Goal: Transaction & Acquisition: Purchase product/service

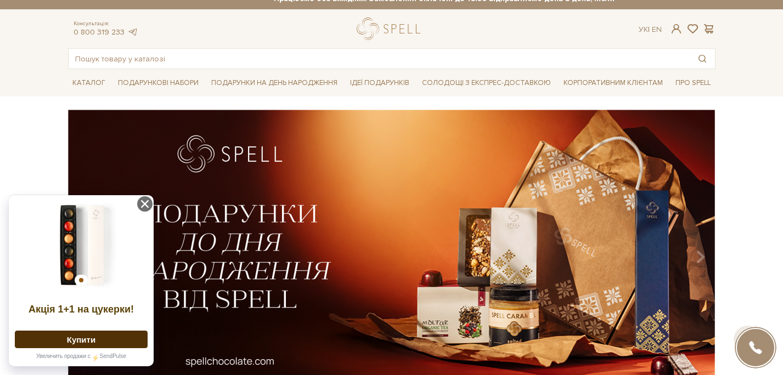
scroll to position [11, 0]
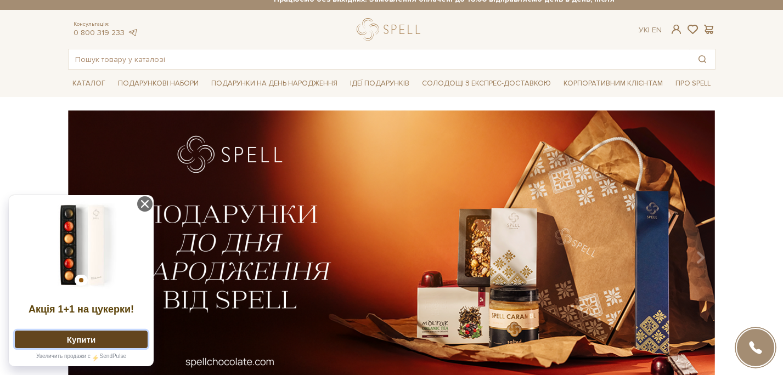
click at [100, 344] on button "Купити" at bounding box center [81, 340] width 133 height 18
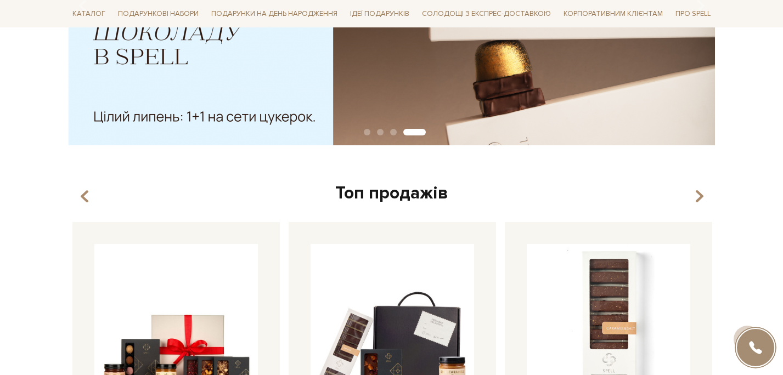
scroll to position [291, 0]
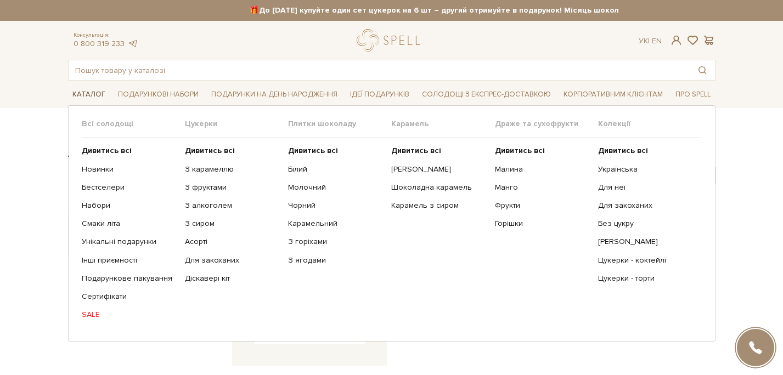
click at [103, 93] on span "Каталог" at bounding box center [89, 94] width 42 height 17
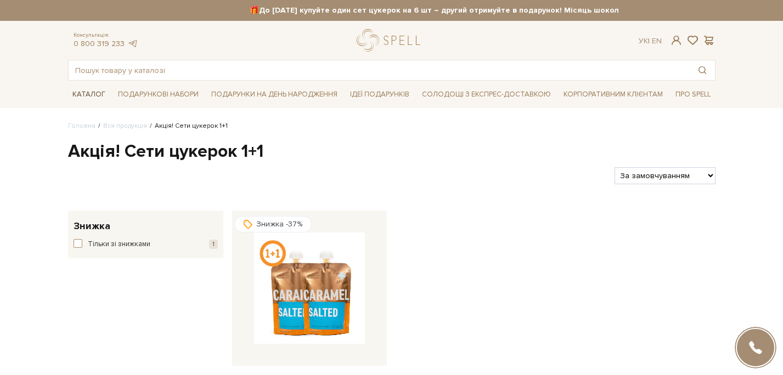
click at [97, 93] on span "Каталог" at bounding box center [89, 94] width 42 height 17
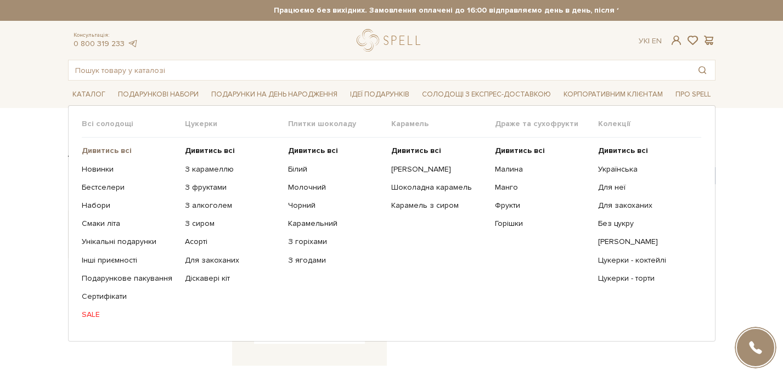
click at [100, 150] on b "Дивитись всі" at bounding box center [107, 150] width 50 height 9
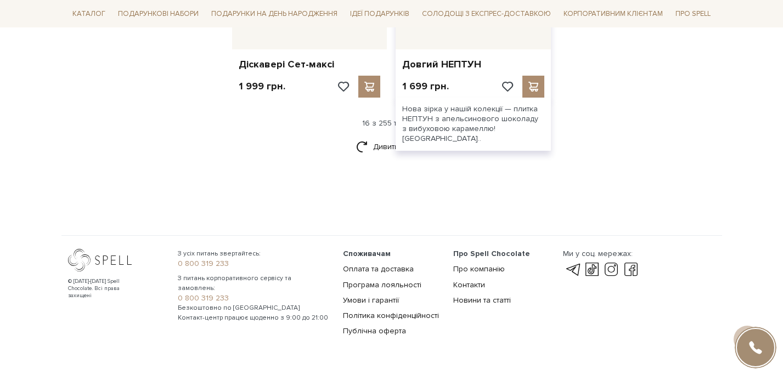
scroll to position [1500, 0]
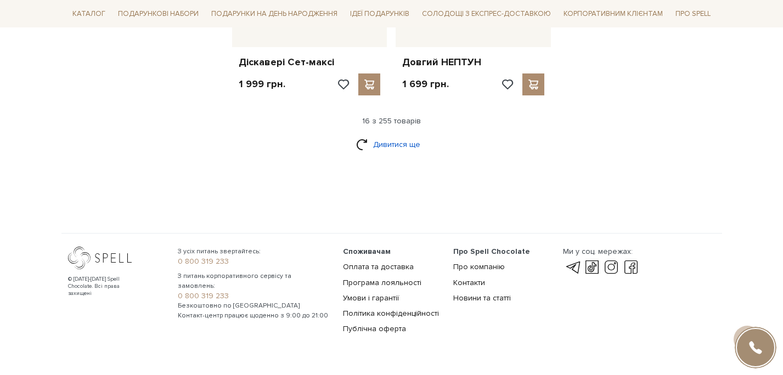
click at [391, 137] on link "Дивитися ще" at bounding box center [391, 144] width 71 height 19
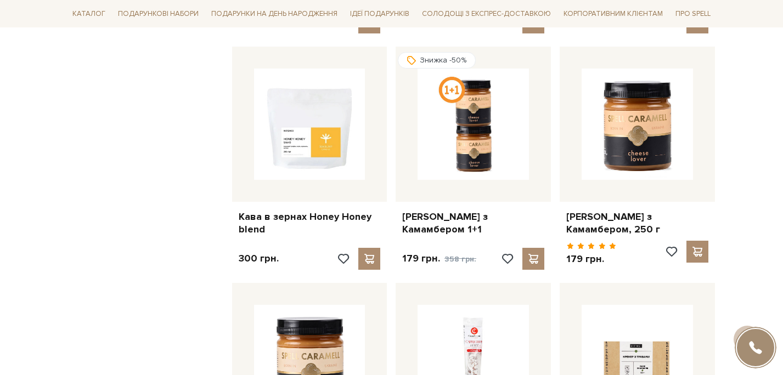
scroll to position [2301, 0]
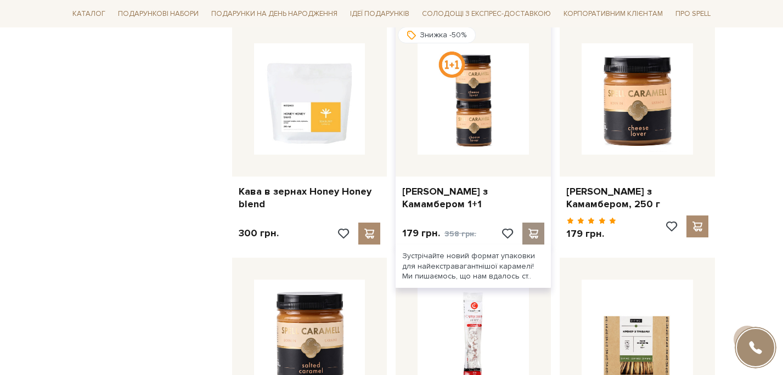
click at [535, 230] on span at bounding box center [534, 234] width 14 height 10
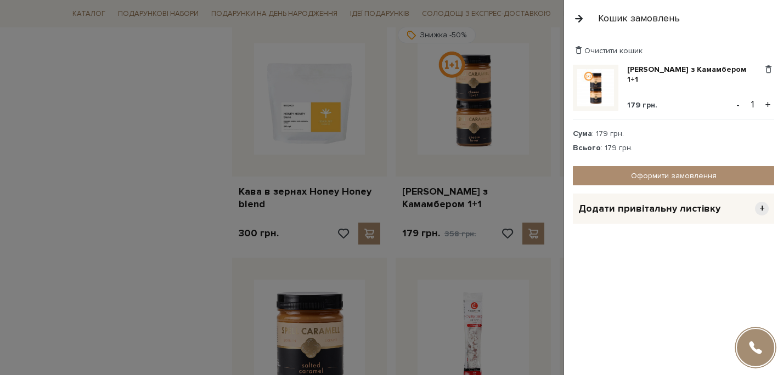
click at [187, 191] on div at bounding box center [391, 187] width 783 height 375
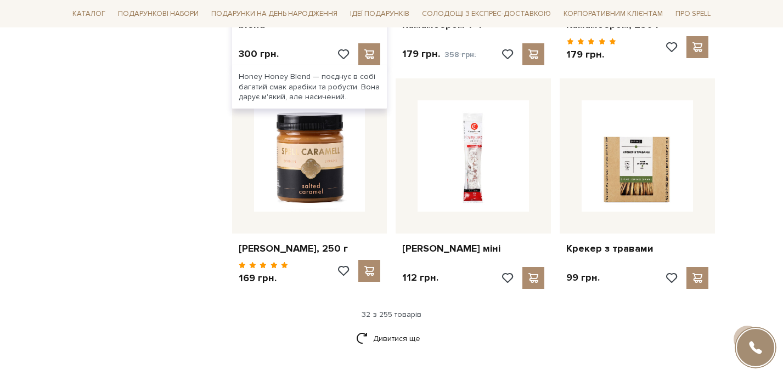
scroll to position [2508, 0]
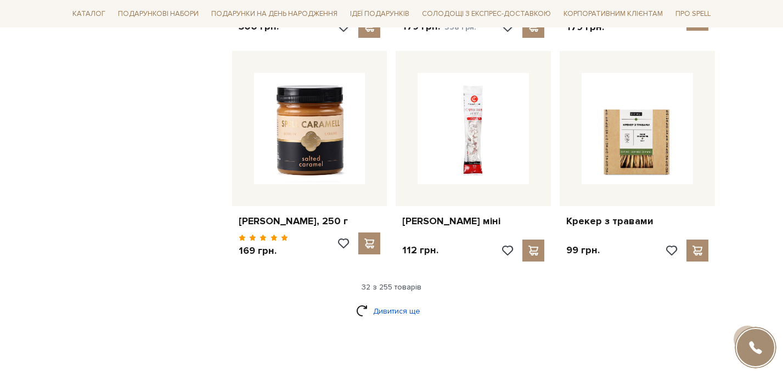
click at [385, 305] on link "Дивитися ще" at bounding box center [391, 311] width 71 height 19
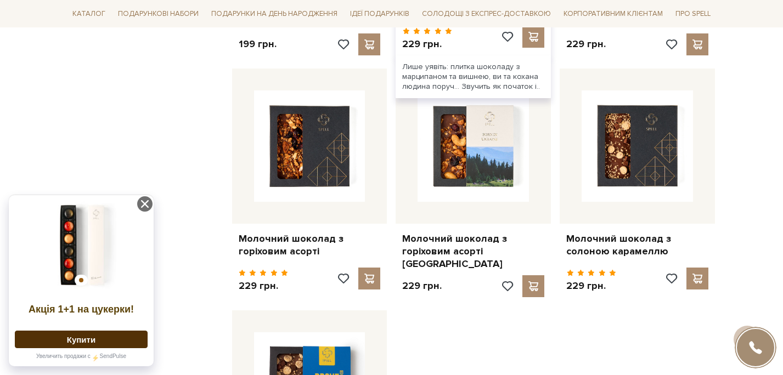
scroll to position [3653, 0]
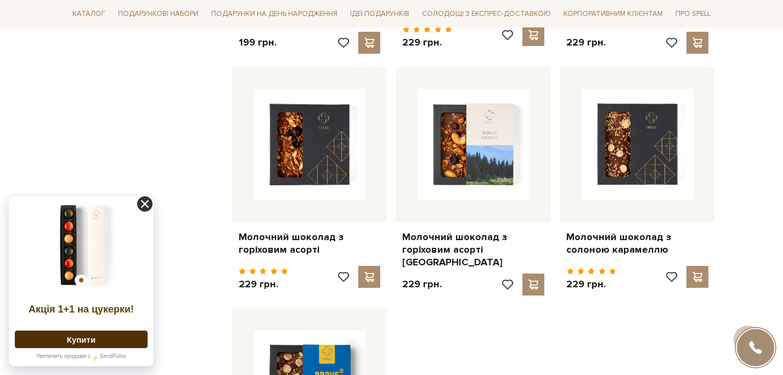
click at [144, 202] on icon at bounding box center [144, 203] width 15 height 15
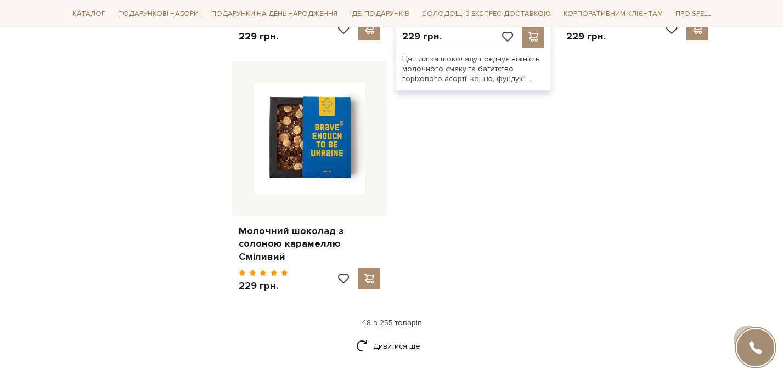
scroll to position [3975, 0]
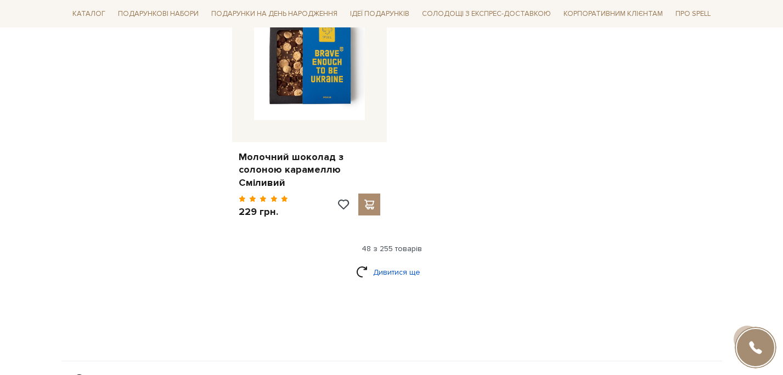
click at [400, 263] on link "Дивитися ще" at bounding box center [391, 272] width 71 height 19
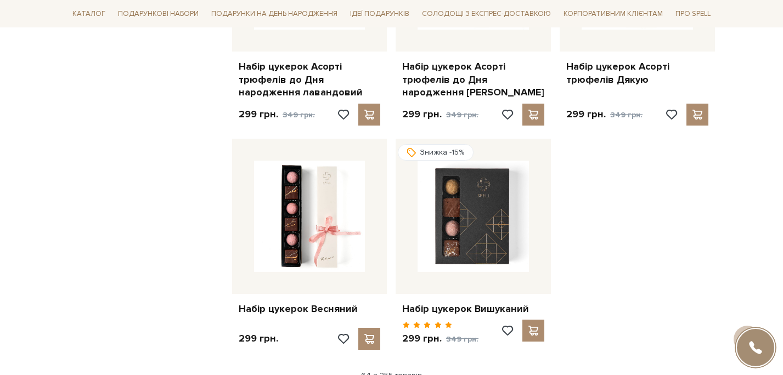
scroll to position [5056, 0]
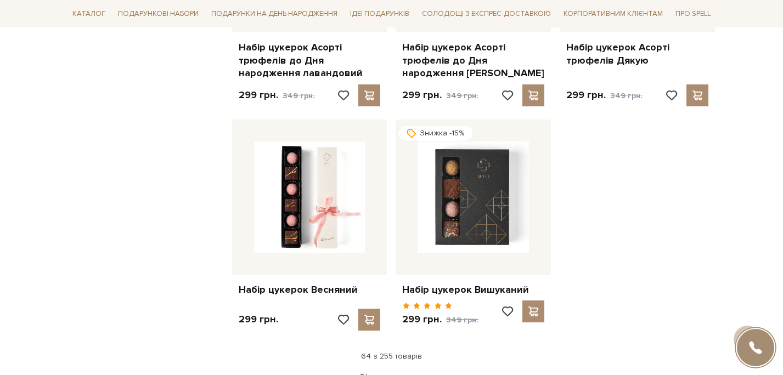
click at [409, 370] on link "Дивитися ще" at bounding box center [391, 379] width 71 height 19
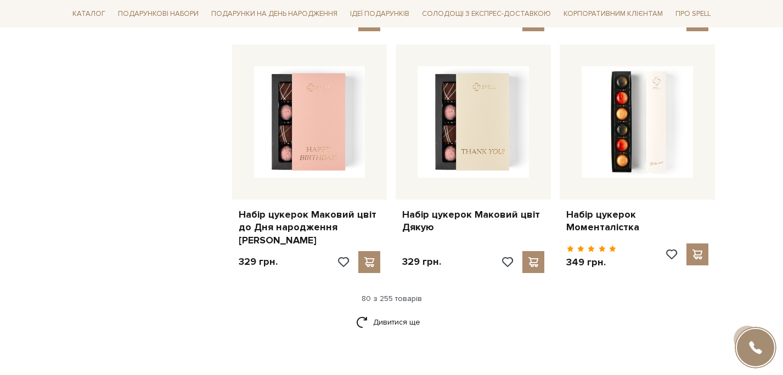
scroll to position [6367, 0]
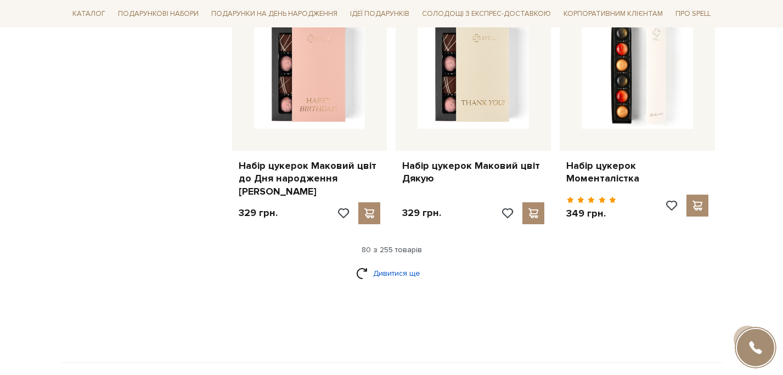
click at [390, 264] on link "Дивитися ще" at bounding box center [391, 273] width 71 height 19
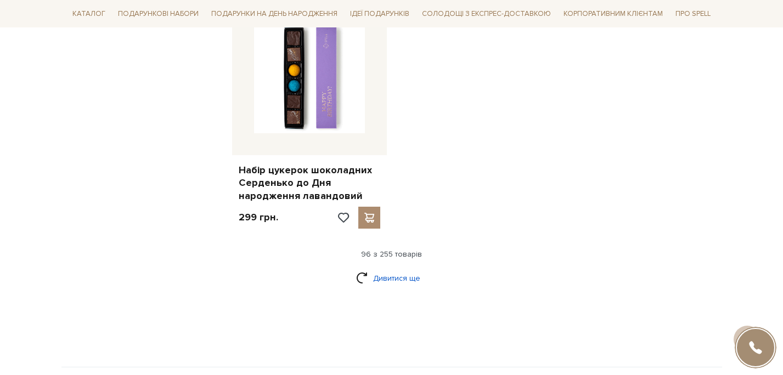
scroll to position [7836, 0]
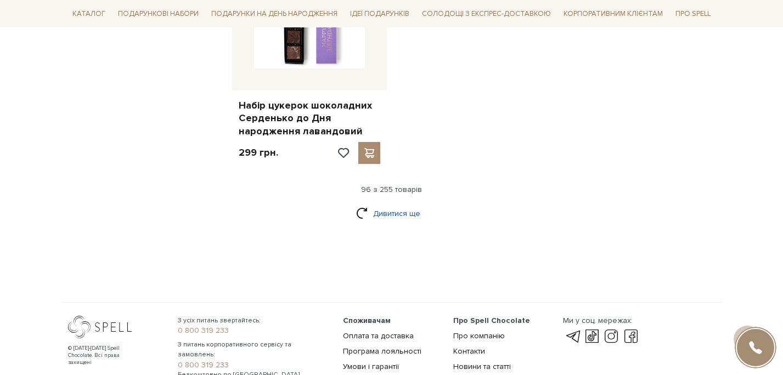
click at [406, 204] on link "Дивитися ще" at bounding box center [391, 213] width 71 height 19
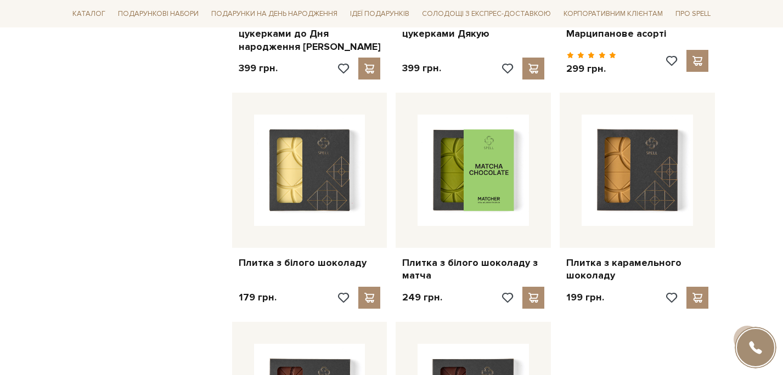
scroll to position [8832, 0]
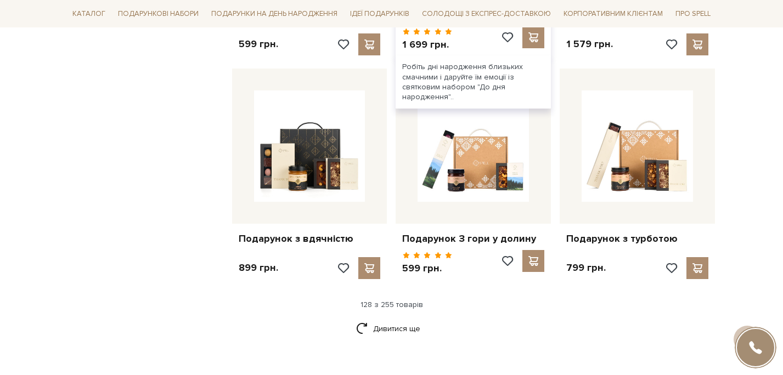
scroll to position [10070, 0]
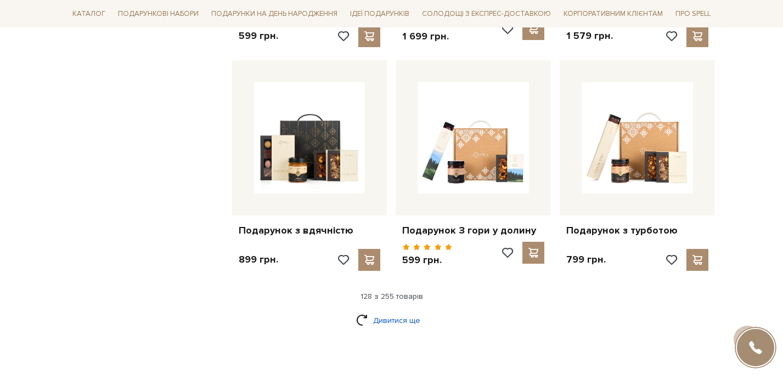
click at [403, 311] on link "Дивитися ще" at bounding box center [391, 320] width 71 height 19
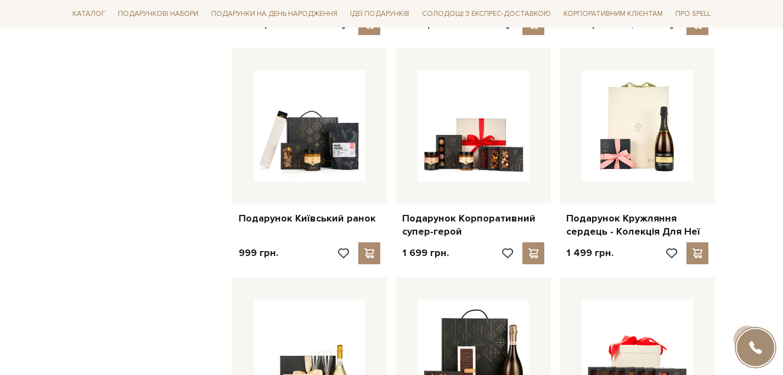
scroll to position [10252, 0]
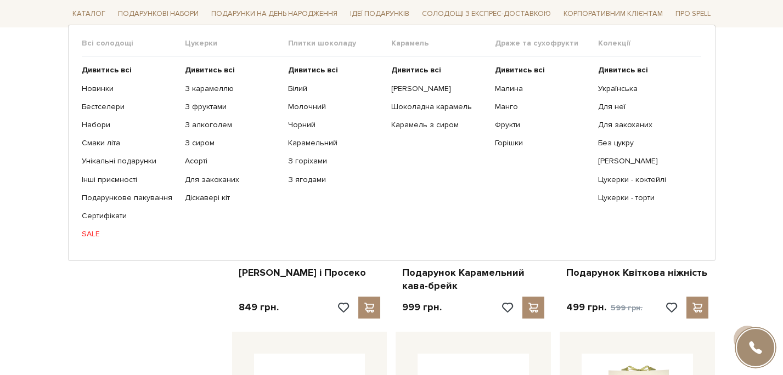
click at [201, 46] on span "Цукерки" at bounding box center [236, 43] width 103 height 10
click at [205, 72] on b "Дивитись всі" at bounding box center [210, 69] width 50 height 9
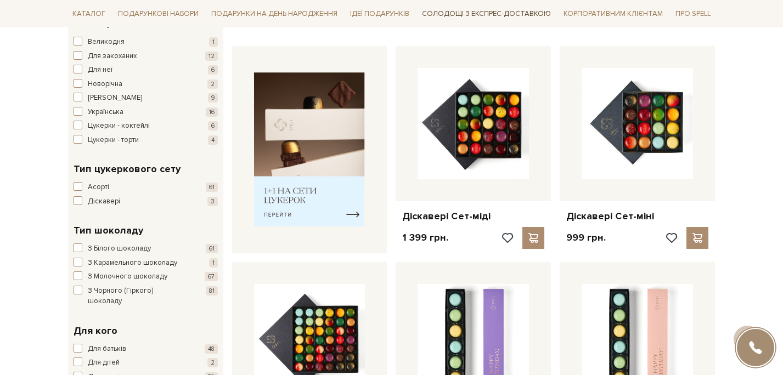
scroll to position [405, 0]
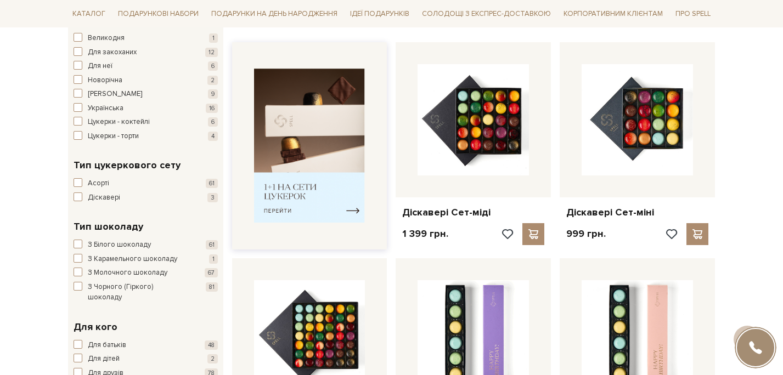
click at [303, 210] on img at bounding box center [309, 146] width 111 height 154
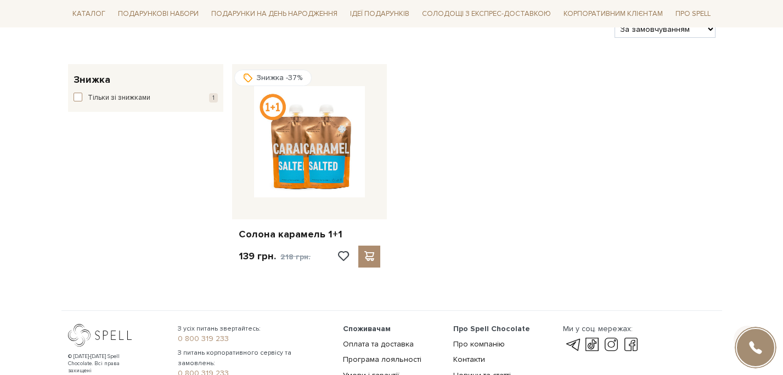
scroll to position [148, 0]
